Goal: Task Accomplishment & Management: Complete application form

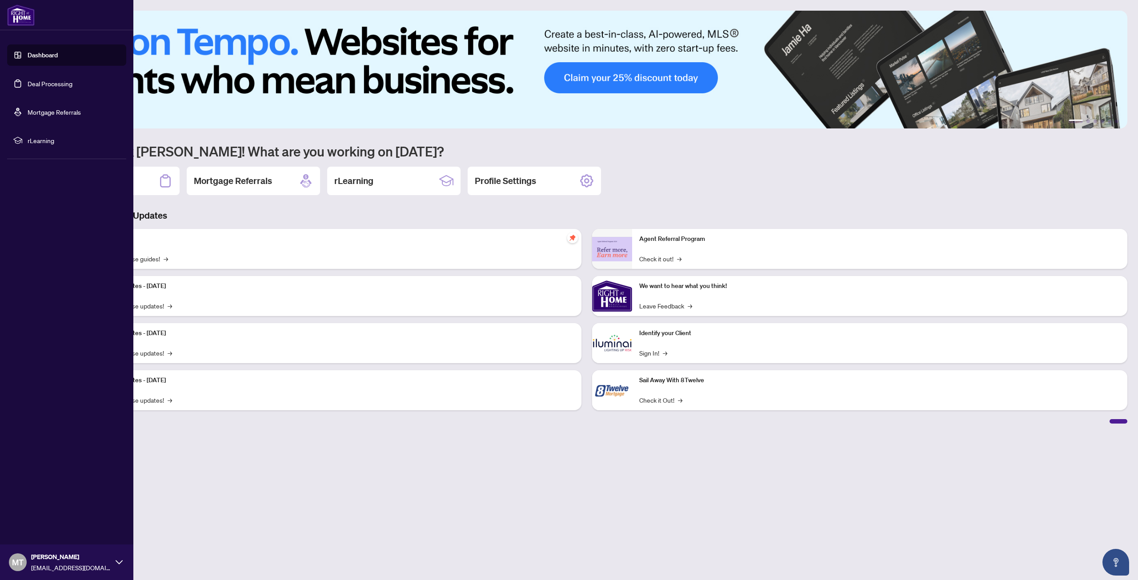
click at [69, 83] on link "Deal Processing" at bounding box center [50, 84] width 45 height 8
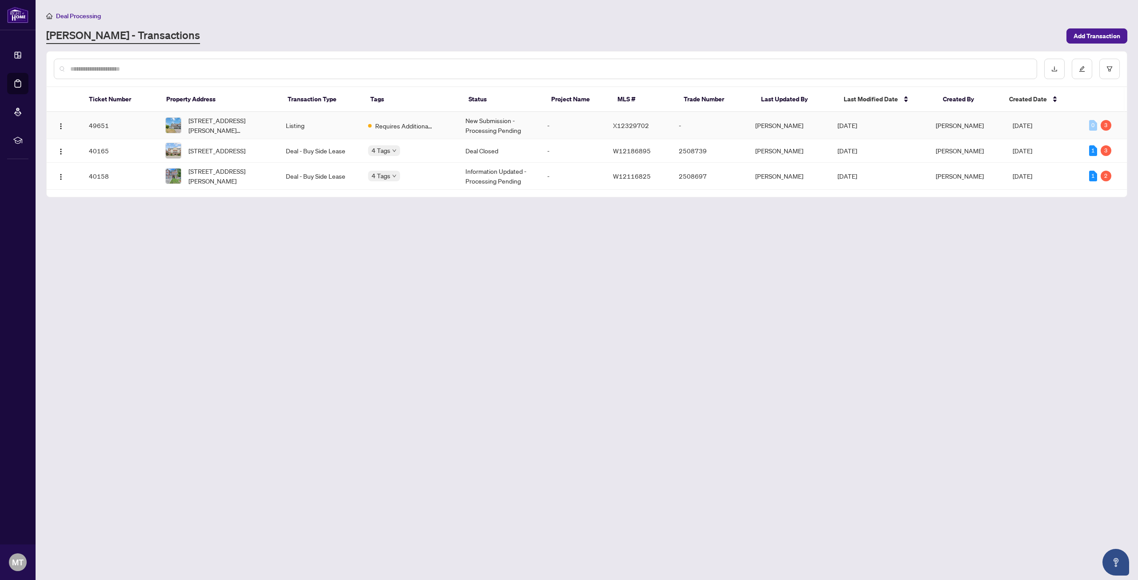
click at [448, 125] on td "Requires Additional Docs" at bounding box center [409, 125] width 97 height 27
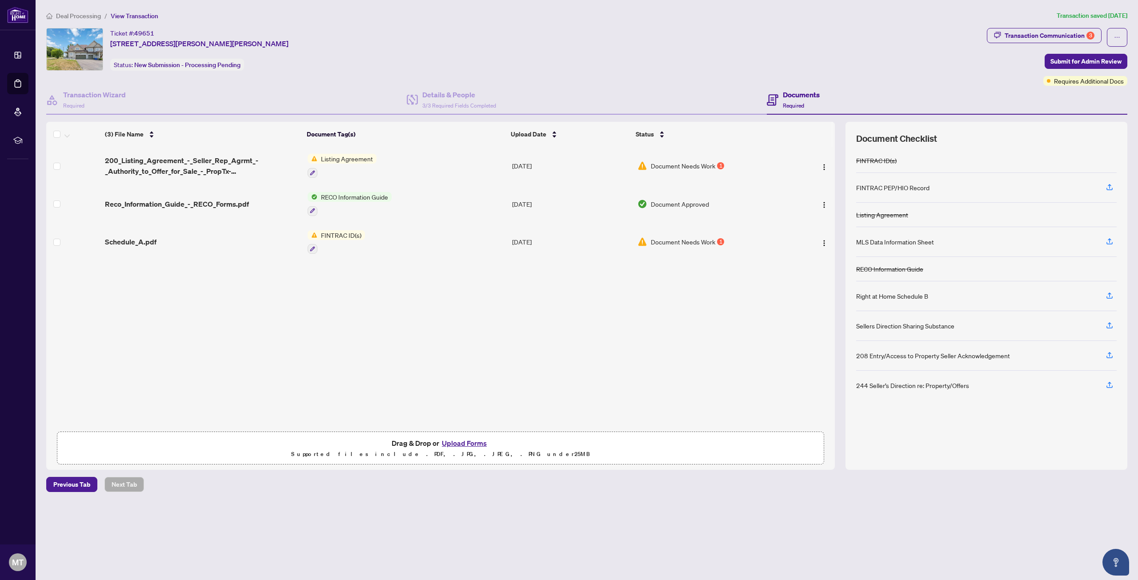
click at [450, 440] on button "Upload Forms" at bounding box center [464, 443] width 50 height 12
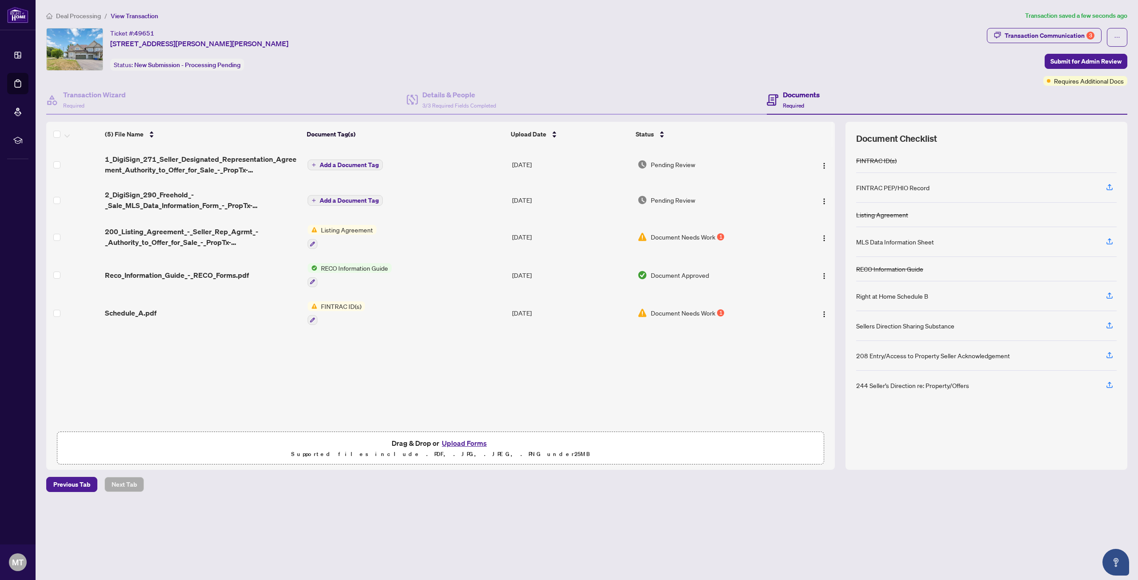
click at [352, 305] on span "FINTRAC ID(s)" at bounding box center [341, 306] width 48 height 10
click at [1056, 60] on span "Submit for Admin Review" at bounding box center [1085, 61] width 71 height 14
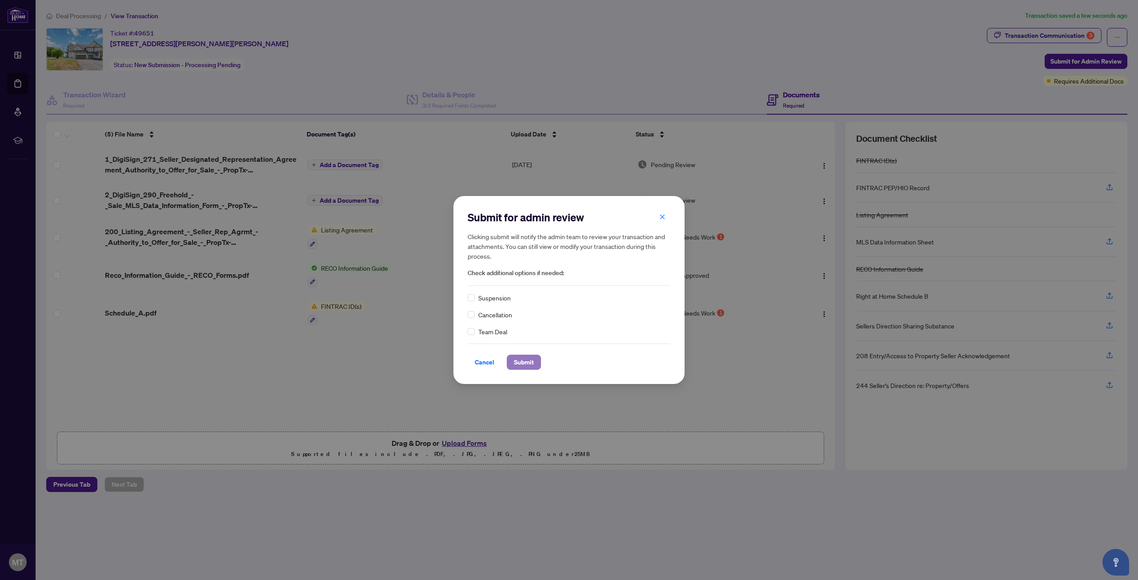
click at [527, 356] on span "Submit" at bounding box center [524, 362] width 20 height 14
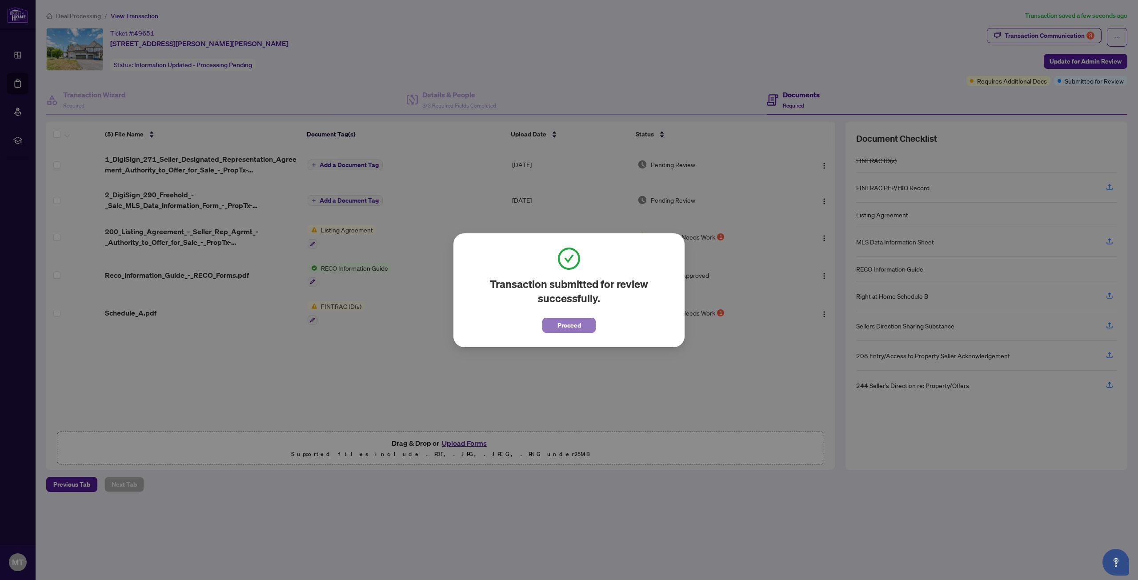
click at [574, 325] on span "Proceed" at bounding box center [569, 325] width 24 height 14
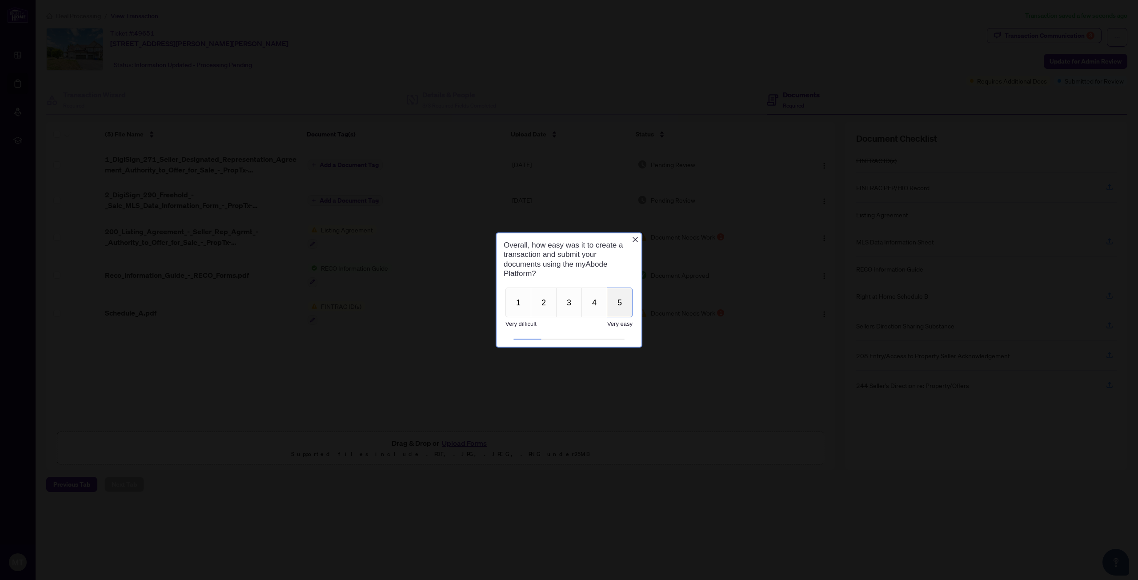
click at [624, 301] on button "5" at bounding box center [620, 303] width 26 height 30
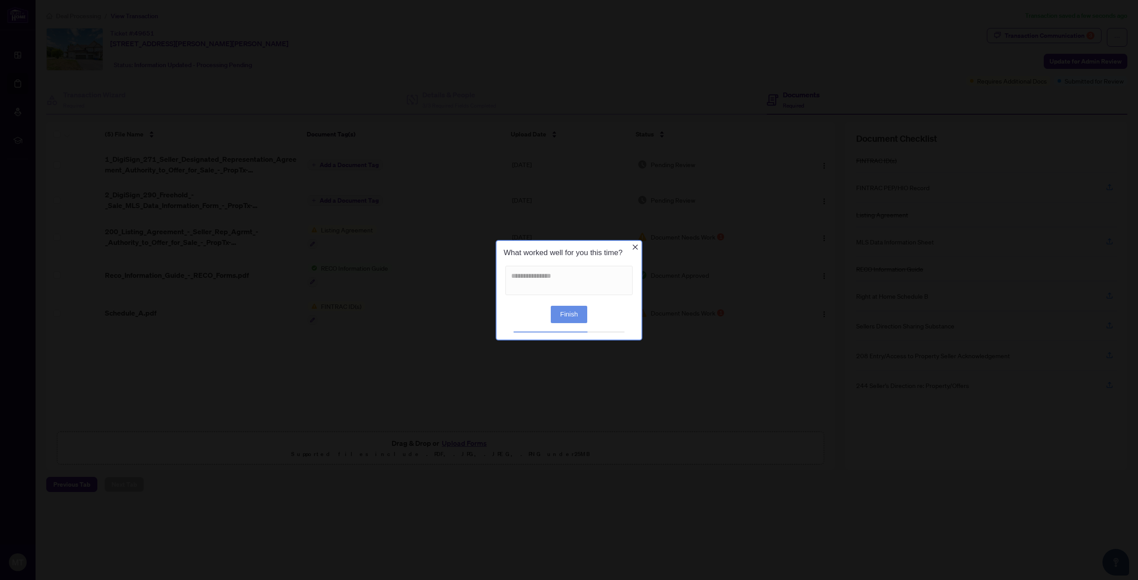
click at [582, 317] on button "Finish" at bounding box center [569, 313] width 36 height 17
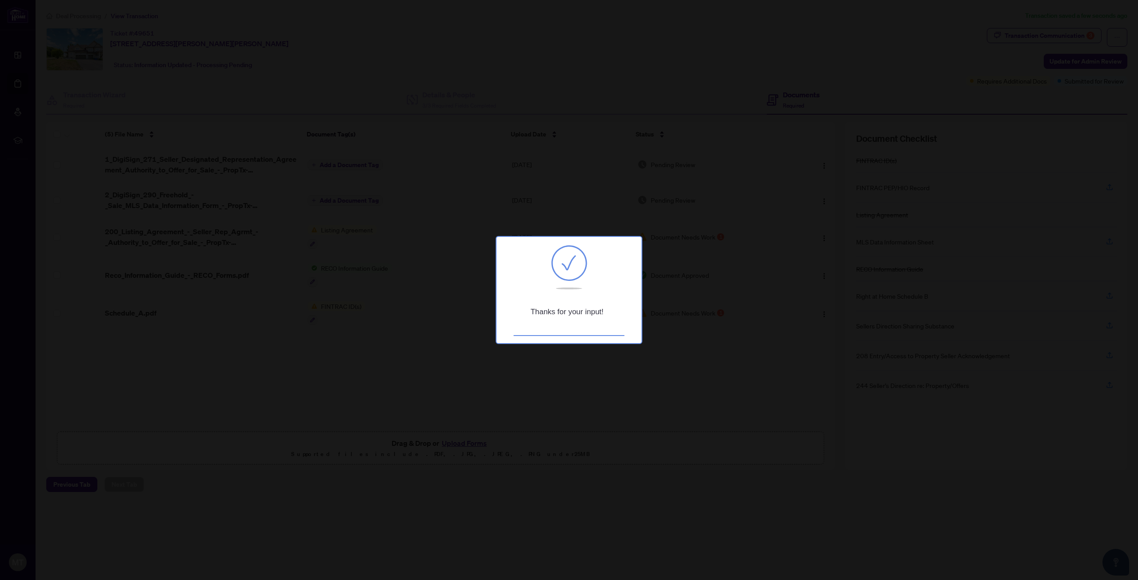
click at [661, 310] on div at bounding box center [569, 290] width 1138 height 580
